Goal: Communication & Community: Answer question/provide support

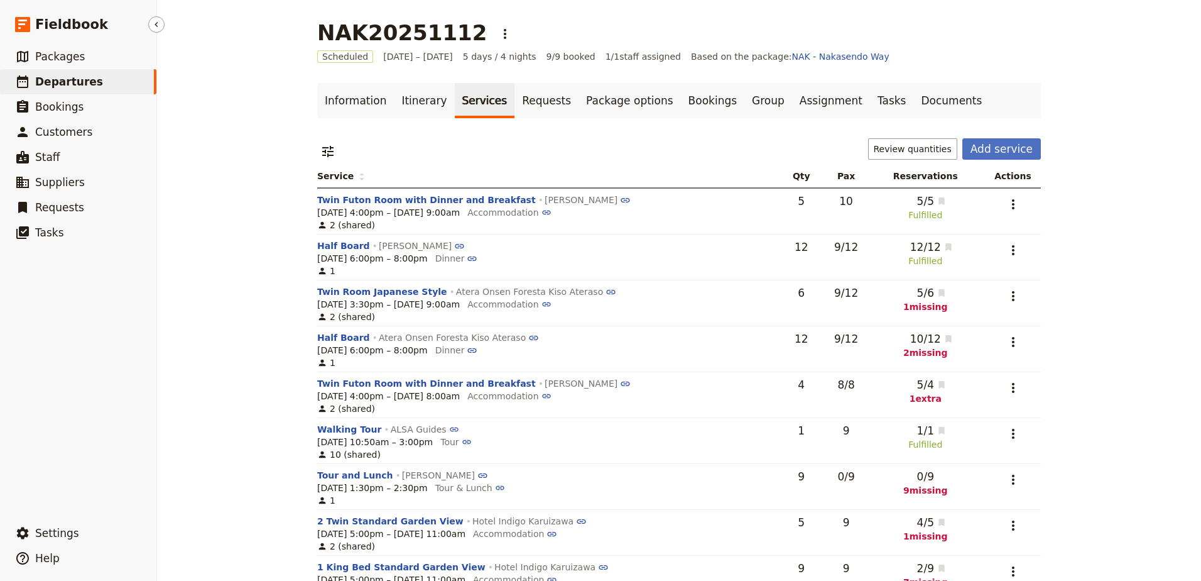
drag, startPoint x: 0, startPoint y: 0, endPoint x: 48, endPoint y: 84, distance: 96.8
click at [48, 84] on span "Departures" at bounding box center [69, 81] width 68 height 13
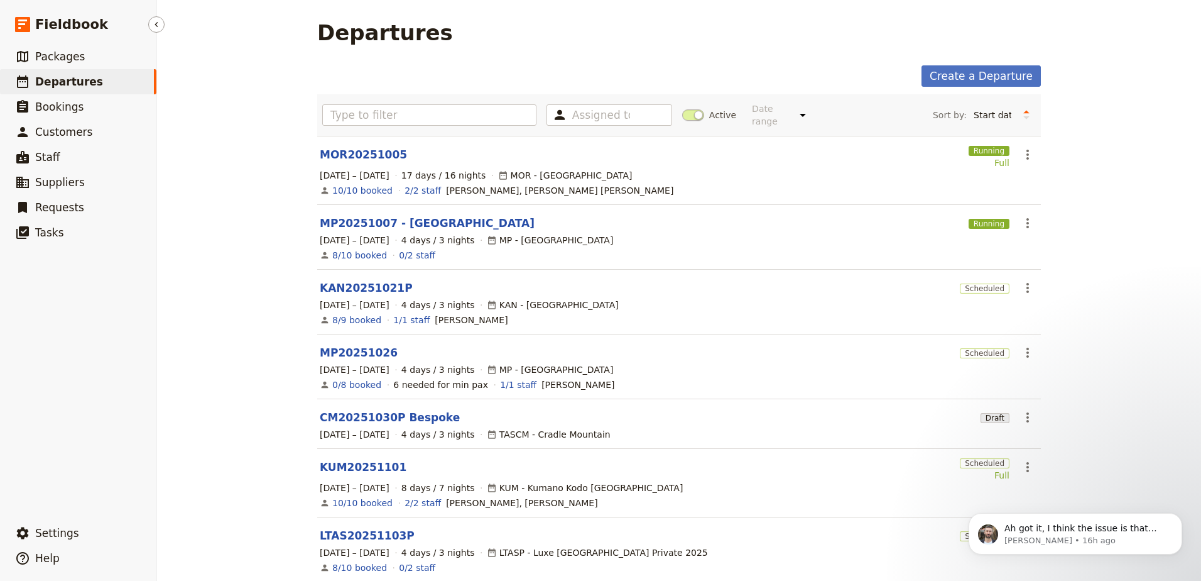
scroll to position [1869, 0]
click at [351, 459] on link "KUM20251101" at bounding box center [363, 466] width 87 height 15
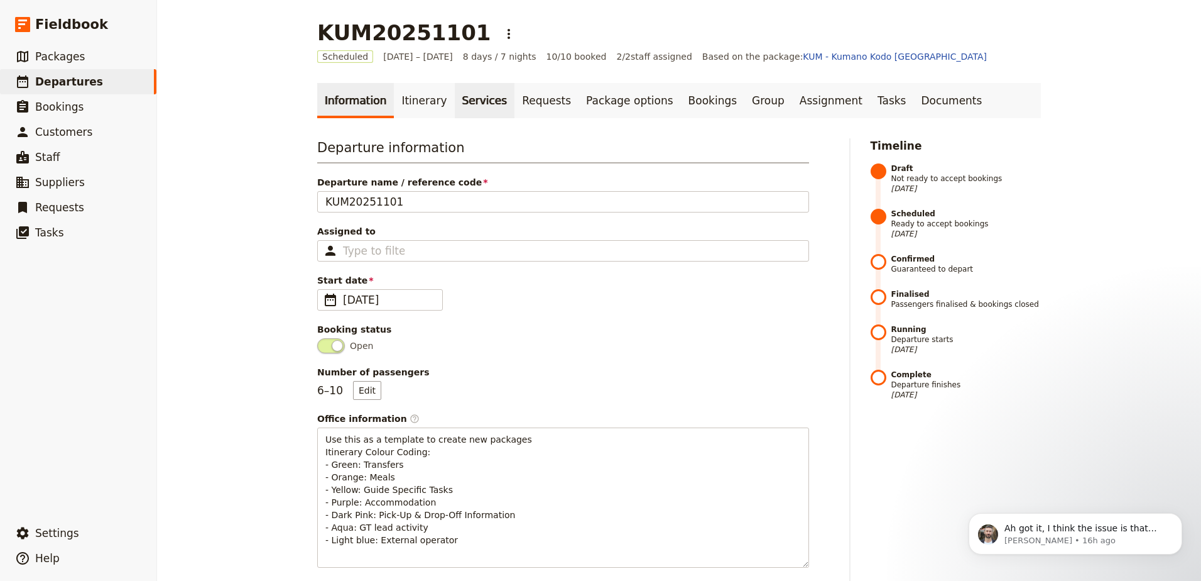
click at [466, 104] on link "Services" at bounding box center [485, 100] width 60 height 35
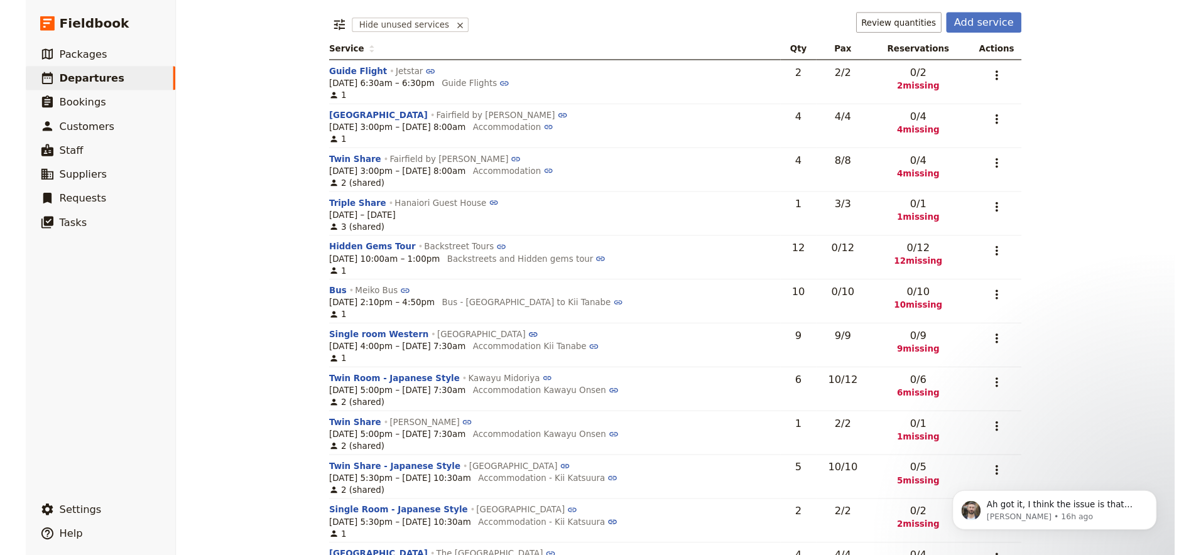
scroll to position [1862, 0]
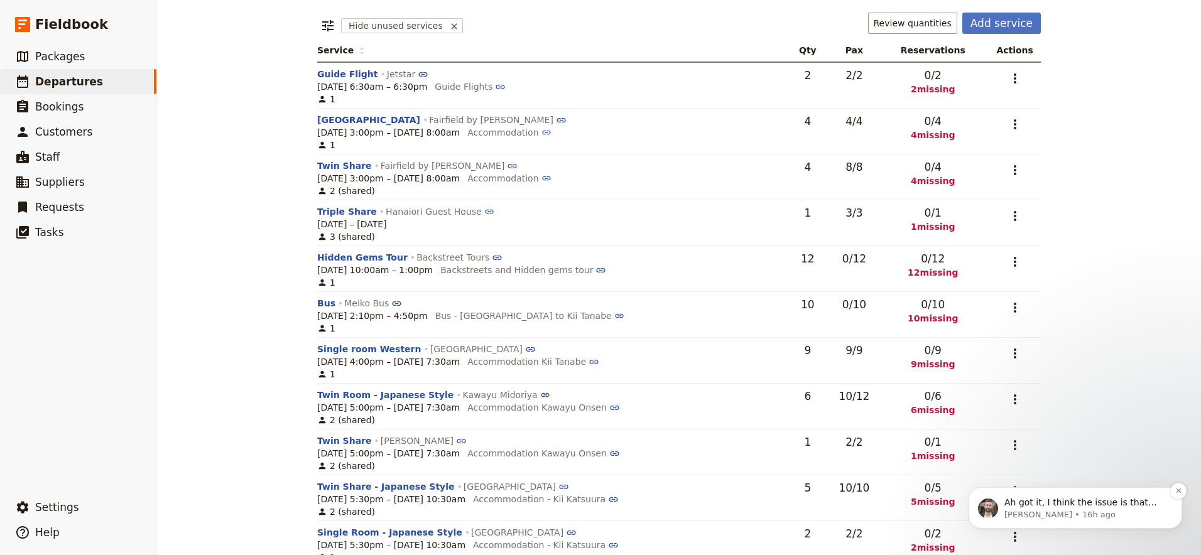
click at [1053, 513] on p "[PERSON_NAME] • 16h ago" at bounding box center [1086, 515] width 162 height 11
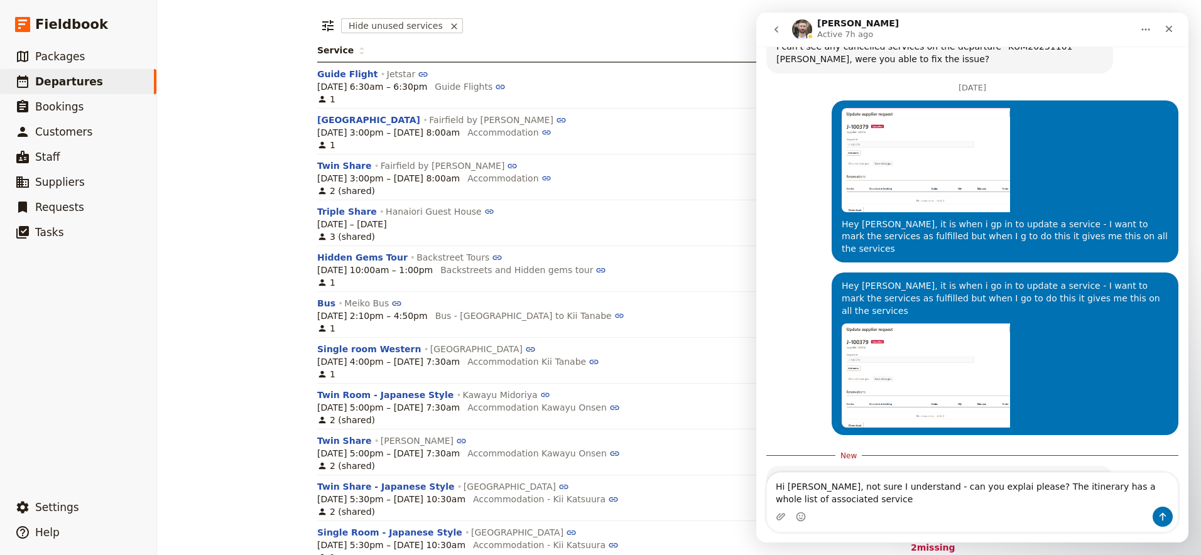
scroll to position [1895, 0]
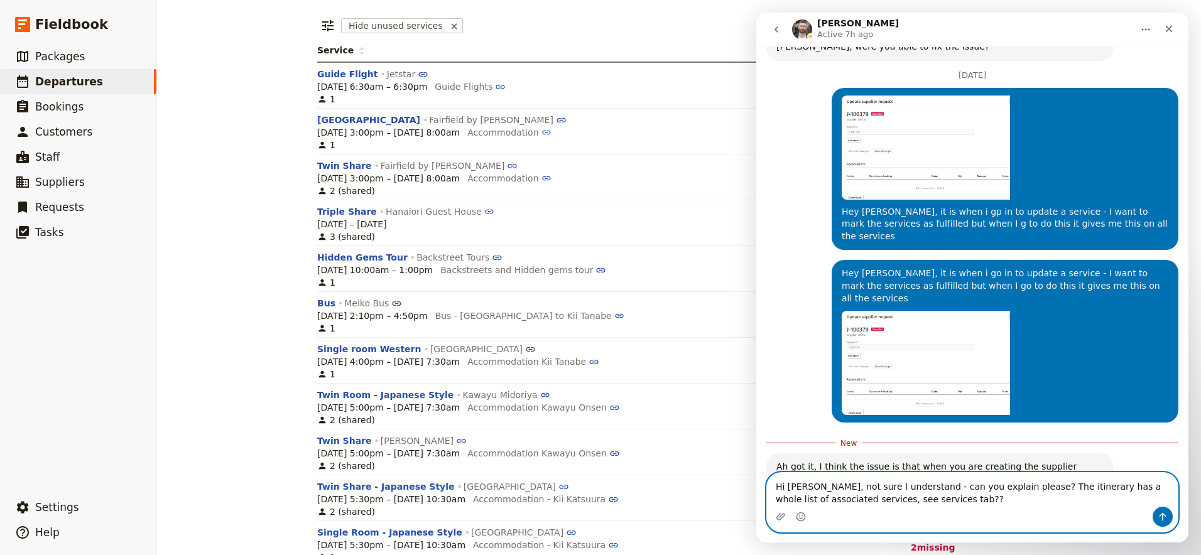
click at [928, 496] on textarea "Hi [PERSON_NAME], not sure I understand - can you explain please? The itinerary…" at bounding box center [972, 490] width 411 height 34
type textarea "Hi [PERSON_NAME], not sure I understand - can you explain please? The itinerary…"
click at [782, 516] on icon "Upload attachment" at bounding box center [781, 517] width 10 height 10
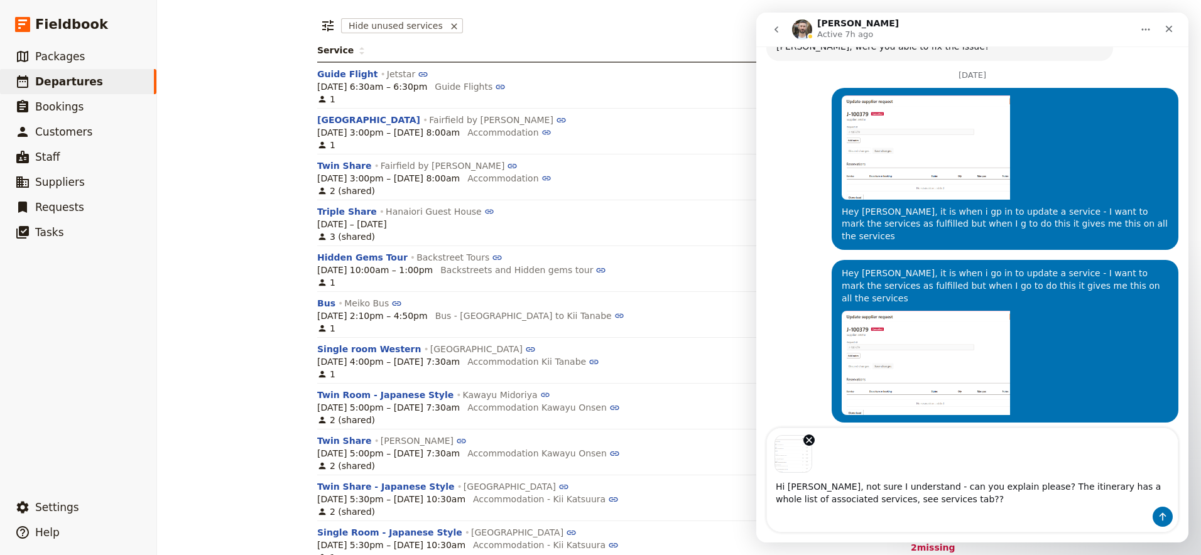
scroll to position [1939, 0]
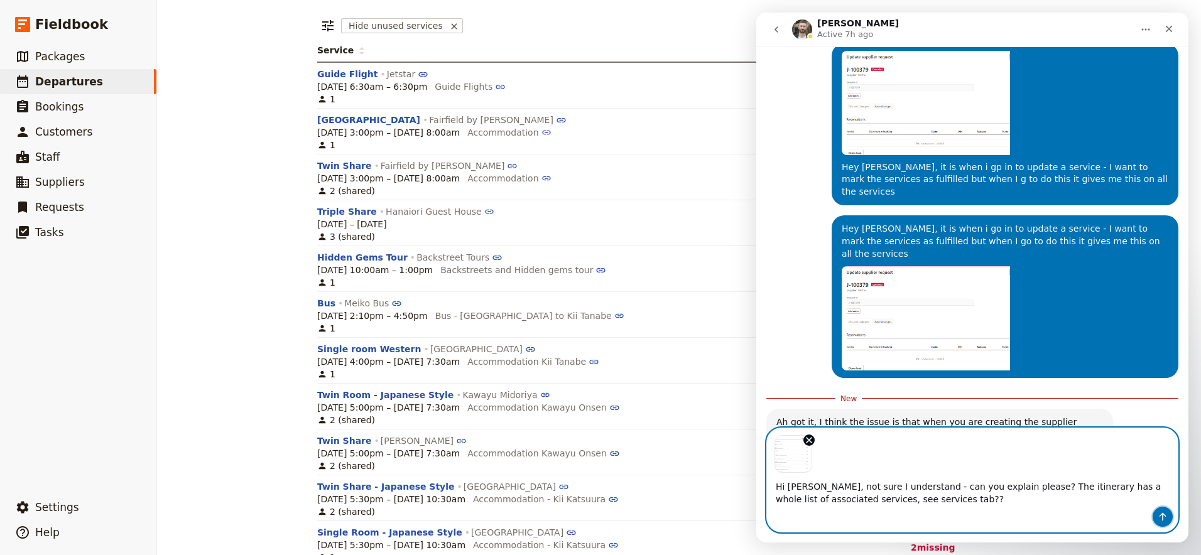
click at [1159, 509] on button "Send a message…" at bounding box center [1163, 517] width 20 height 20
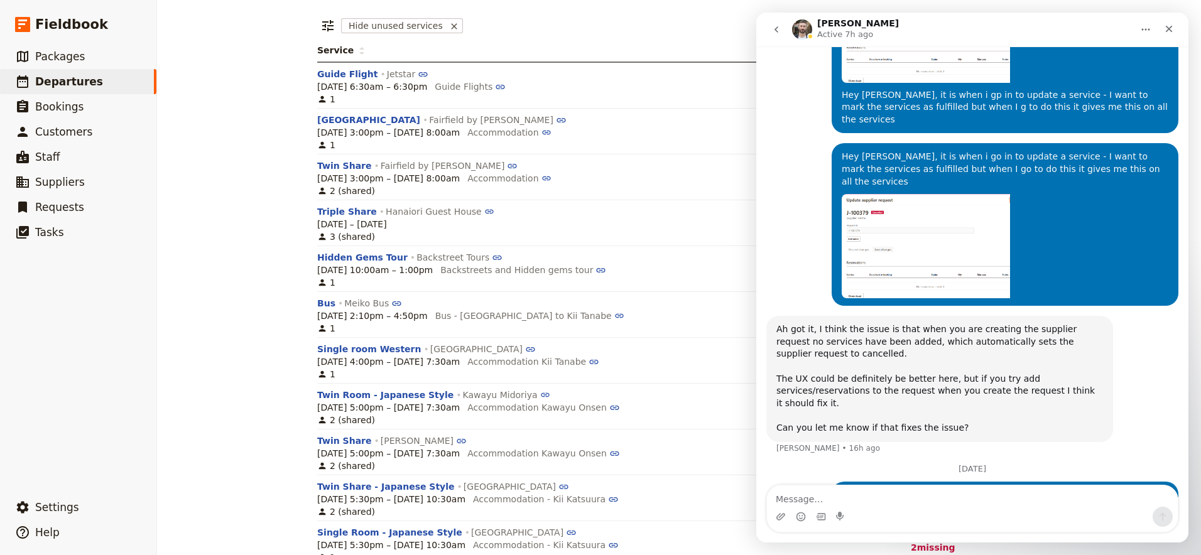
scroll to position [2041, 0]
